Goal: Use online tool/utility: Utilize a website feature to perform a specific function

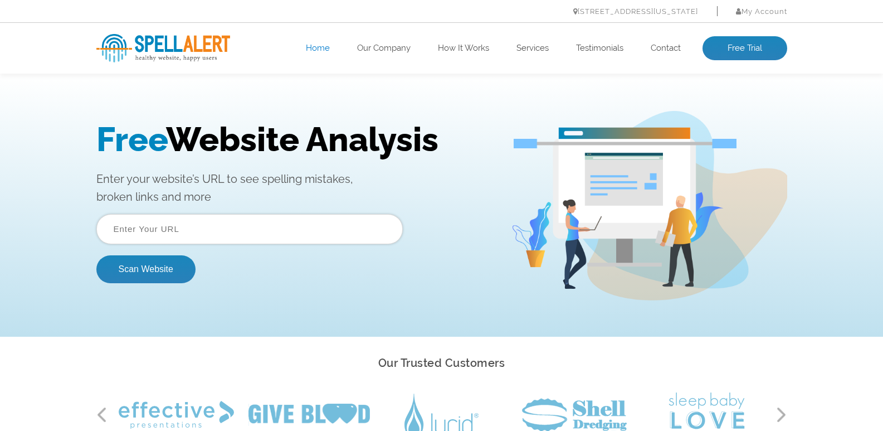
click at [301, 240] on input "text" at bounding box center [249, 229] width 306 height 30
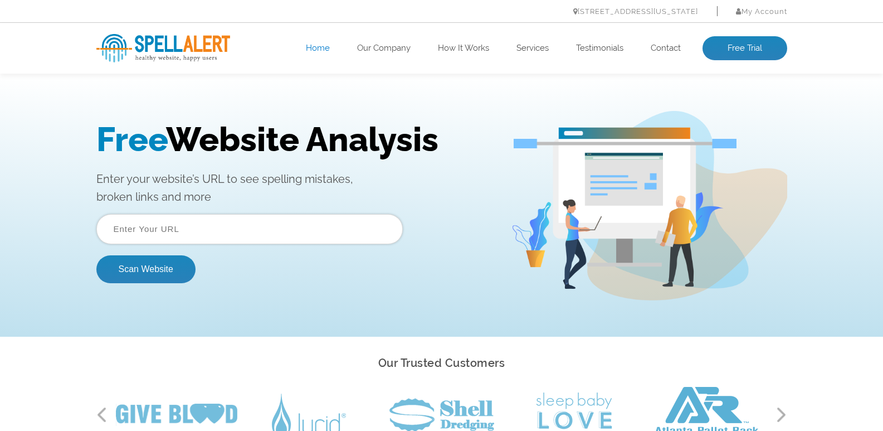
paste input "[URL][DOMAIN_NAME]"
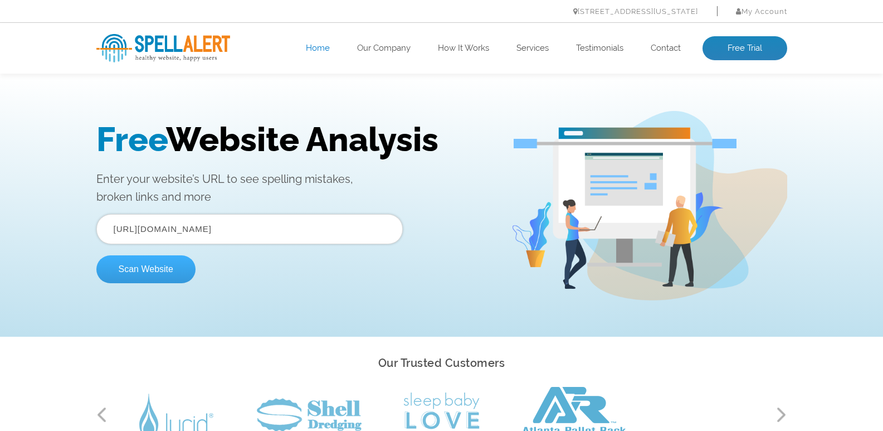
type input "[URL][DOMAIN_NAME]"
click at [150, 268] on button "Scan Website" at bounding box center [145, 269] width 99 height 28
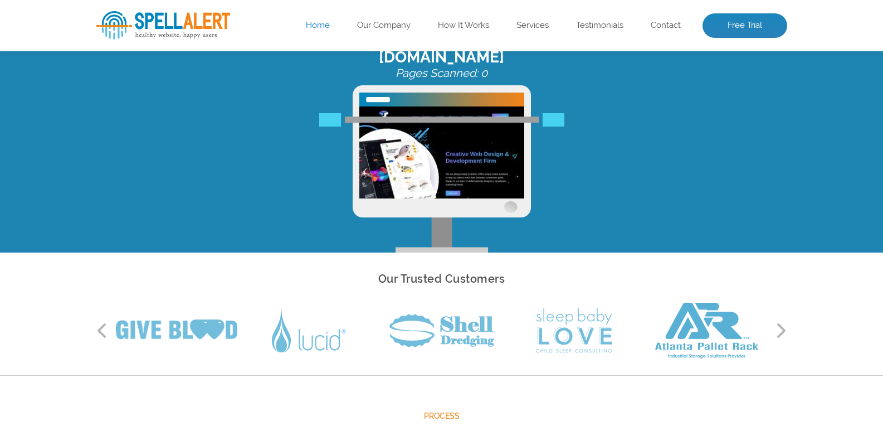
scroll to position [111, 0]
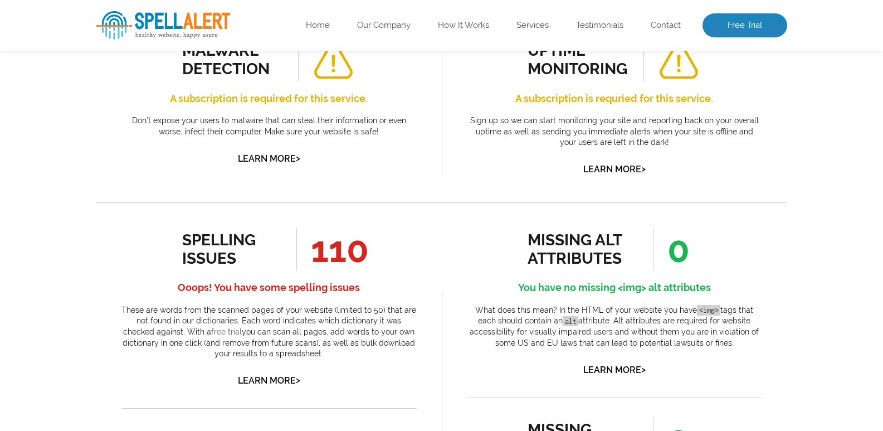
click at [211, 329] on link "free trial" at bounding box center [226, 331] width 31 height 9
